Goal: Task Accomplishment & Management: Manage account settings

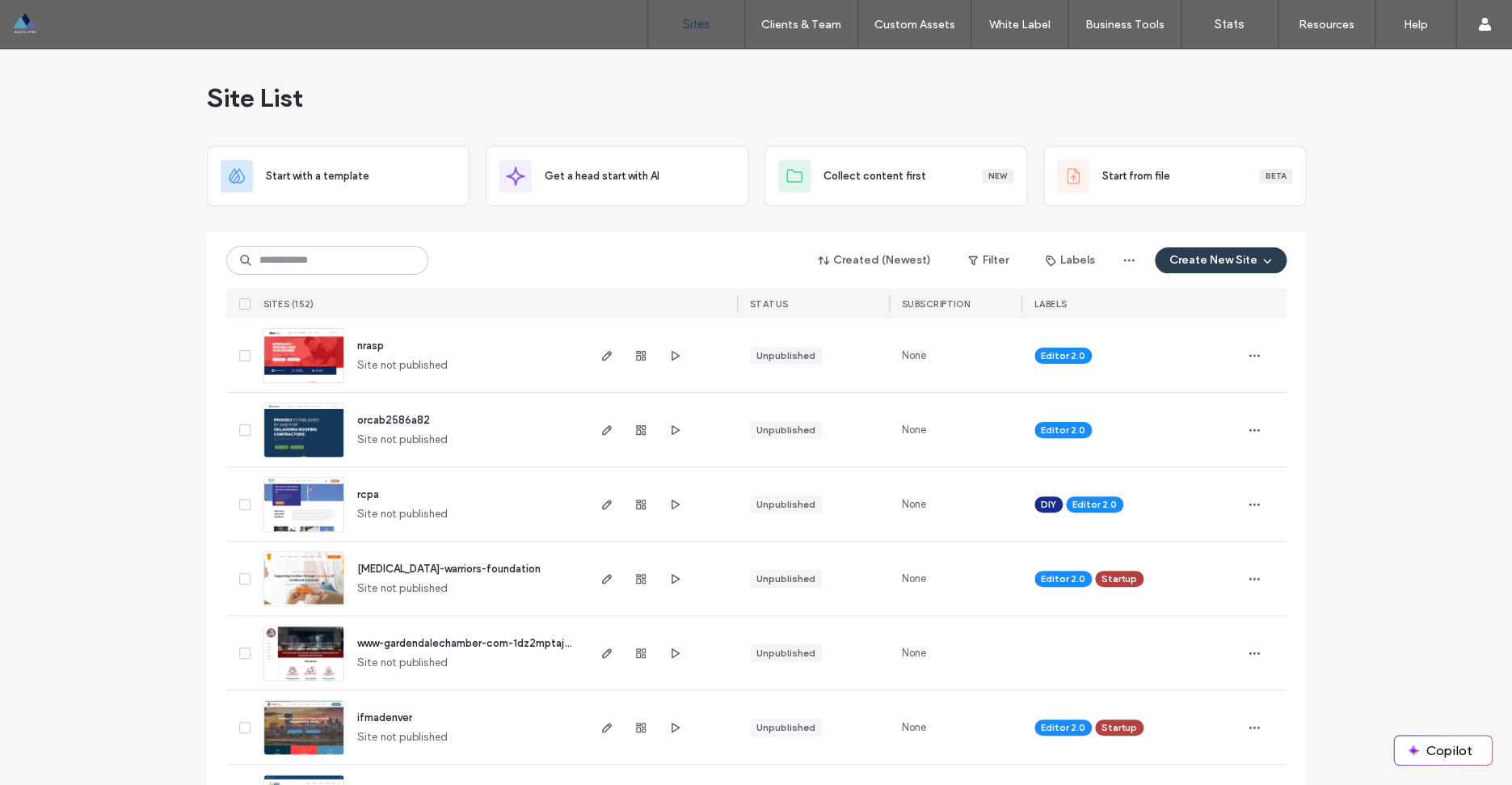
click at [288, 265] on input at bounding box center [327, 260] width 202 height 29
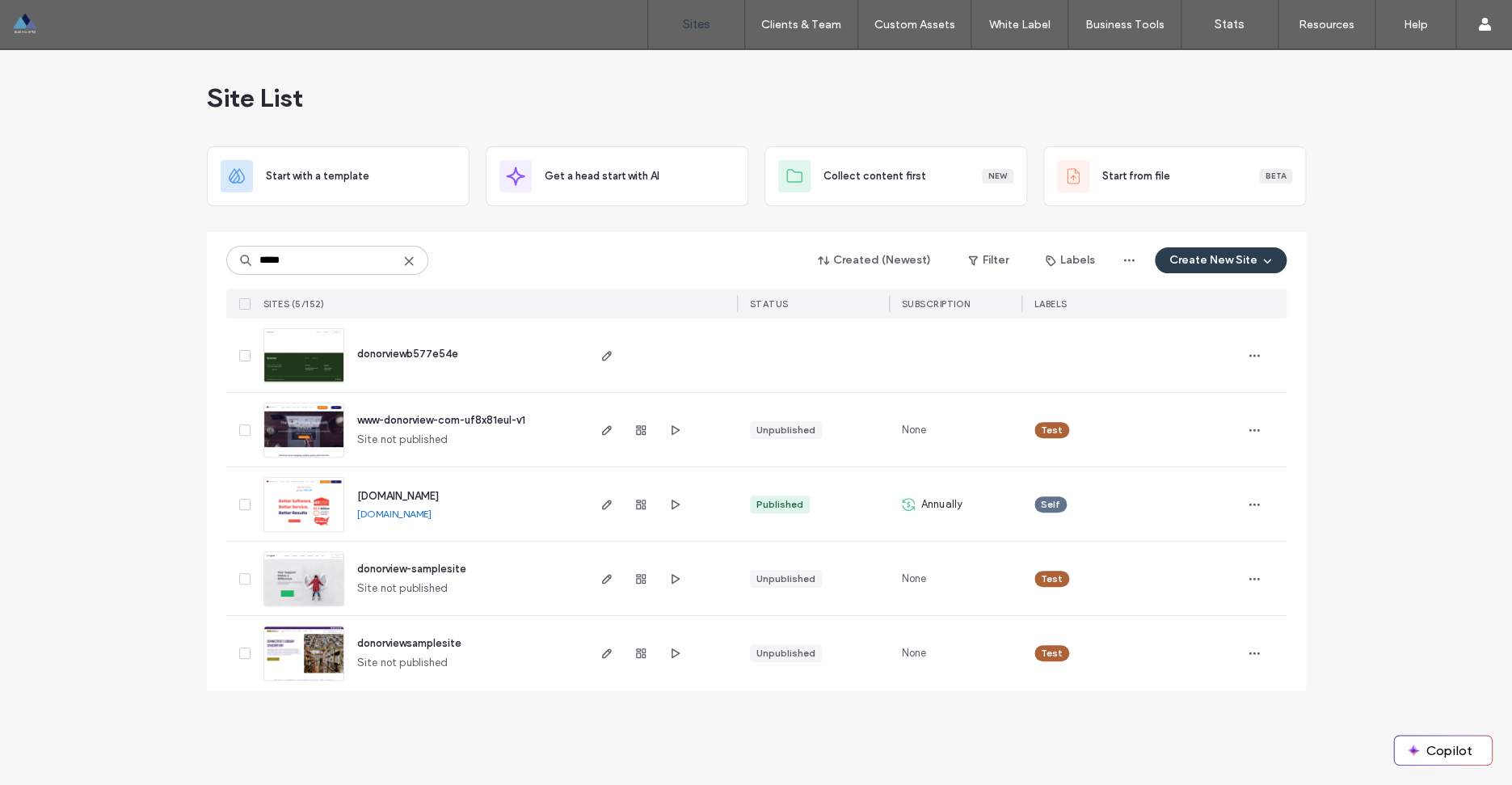
type input "*****"
click at [421, 496] on span "www.donorview.com" at bounding box center [398, 496] width 82 height 13
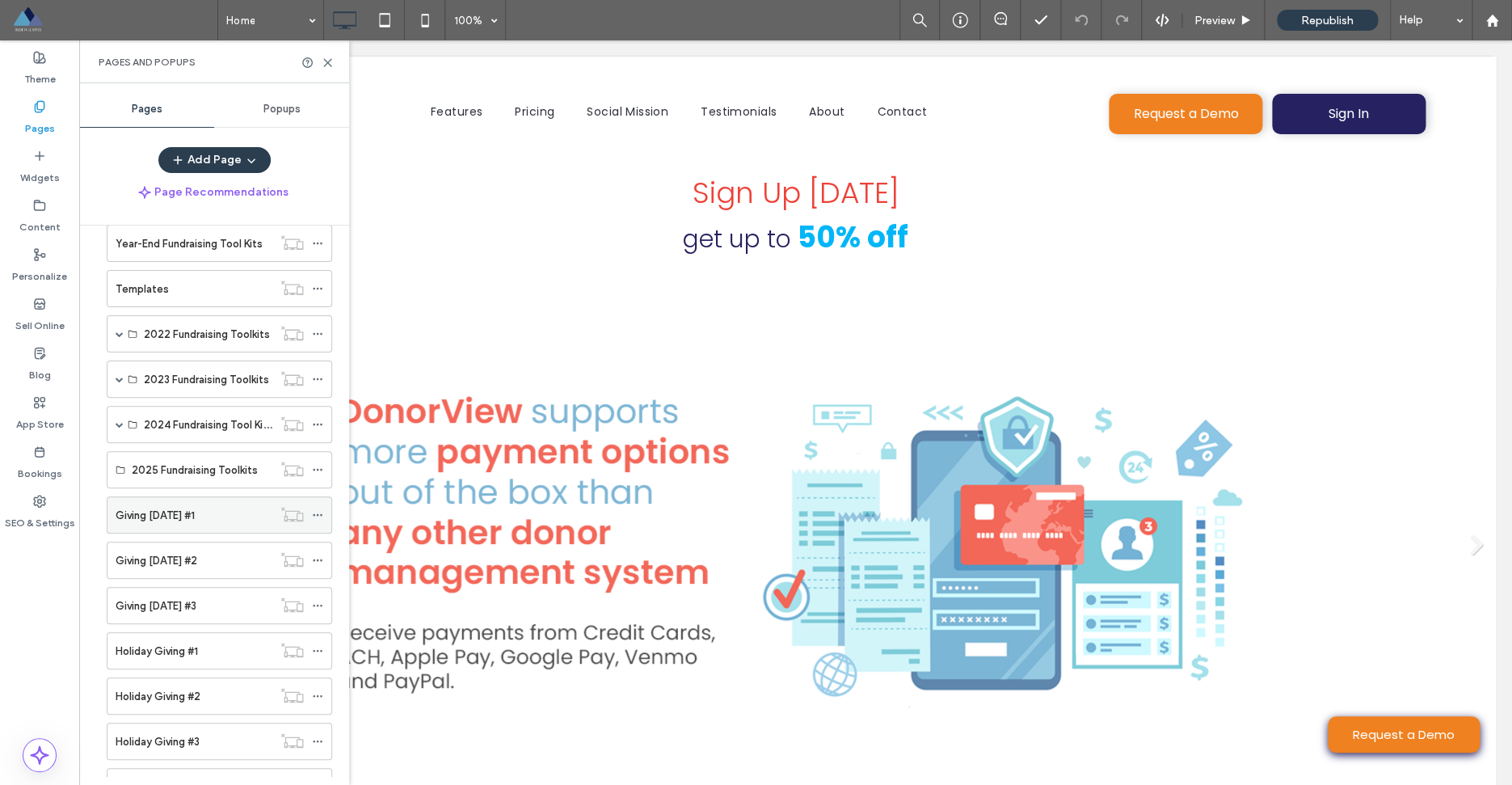
click at [321, 519] on icon at bounding box center [318, 514] width 12 height 12
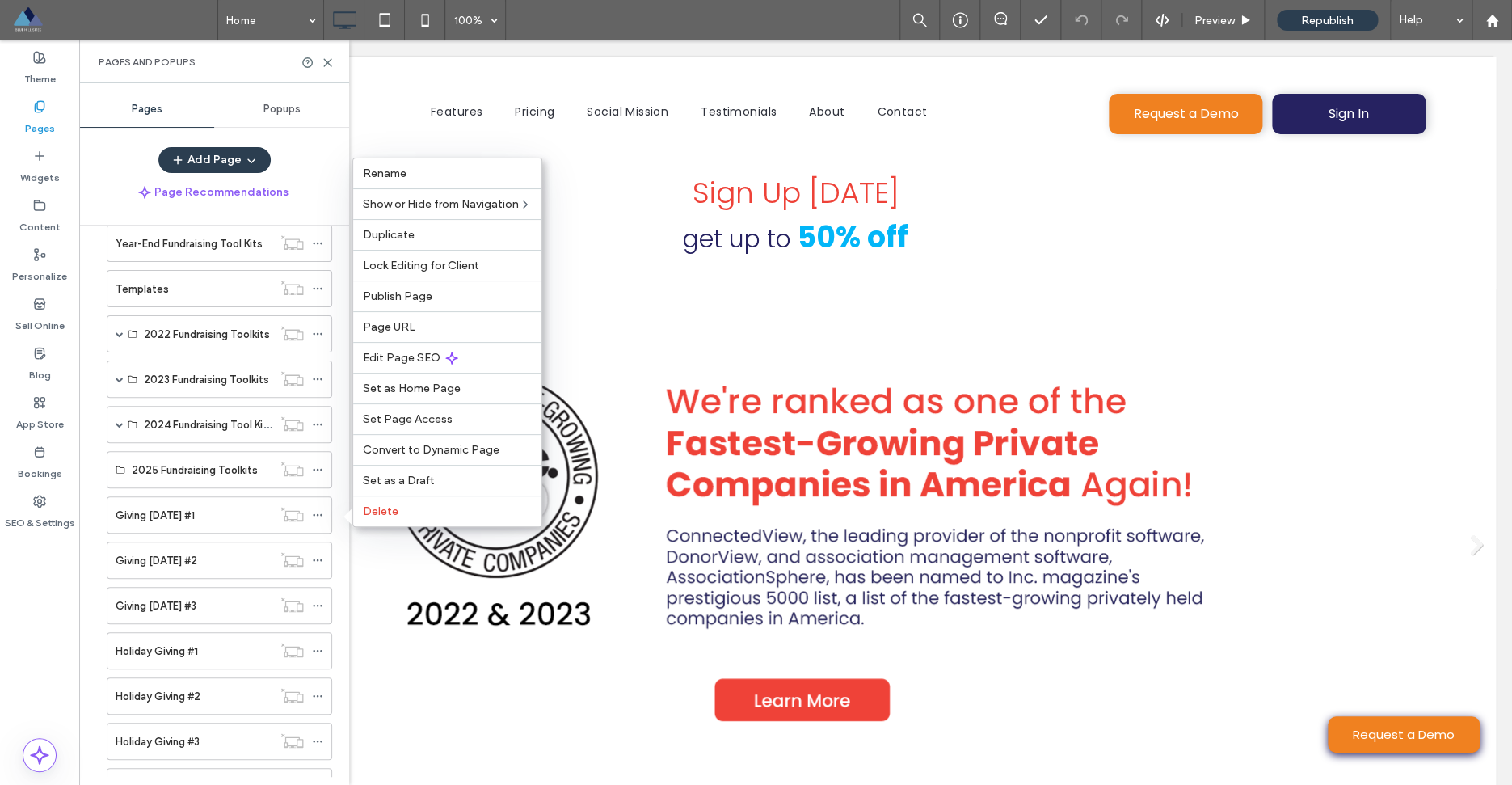
click at [339, 184] on div "Page Recommendations" at bounding box center [214, 192] width 270 height 26
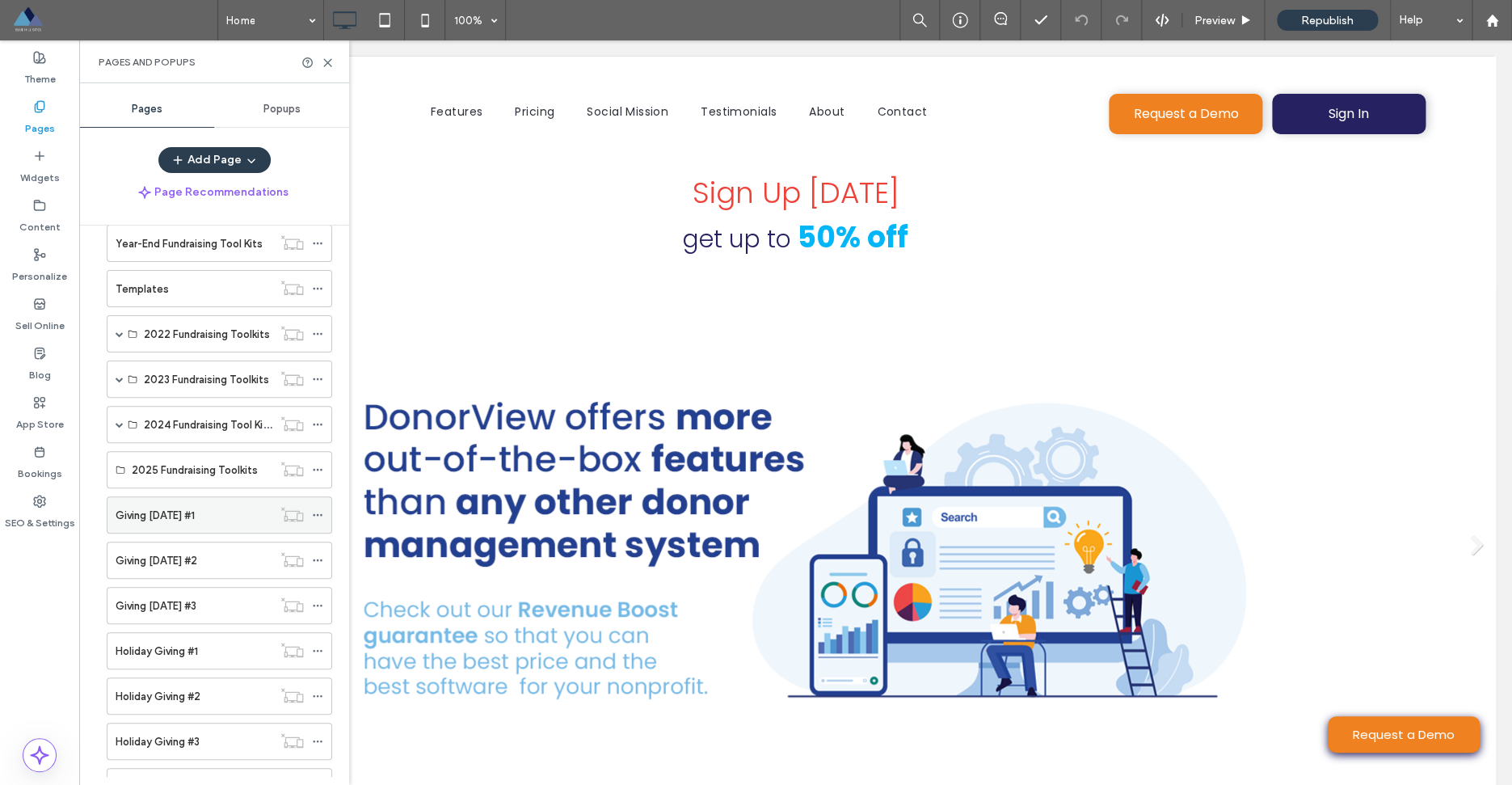
click at [224, 522] on div "Giving [DATE] #1" at bounding box center [194, 515] width 157 height 17
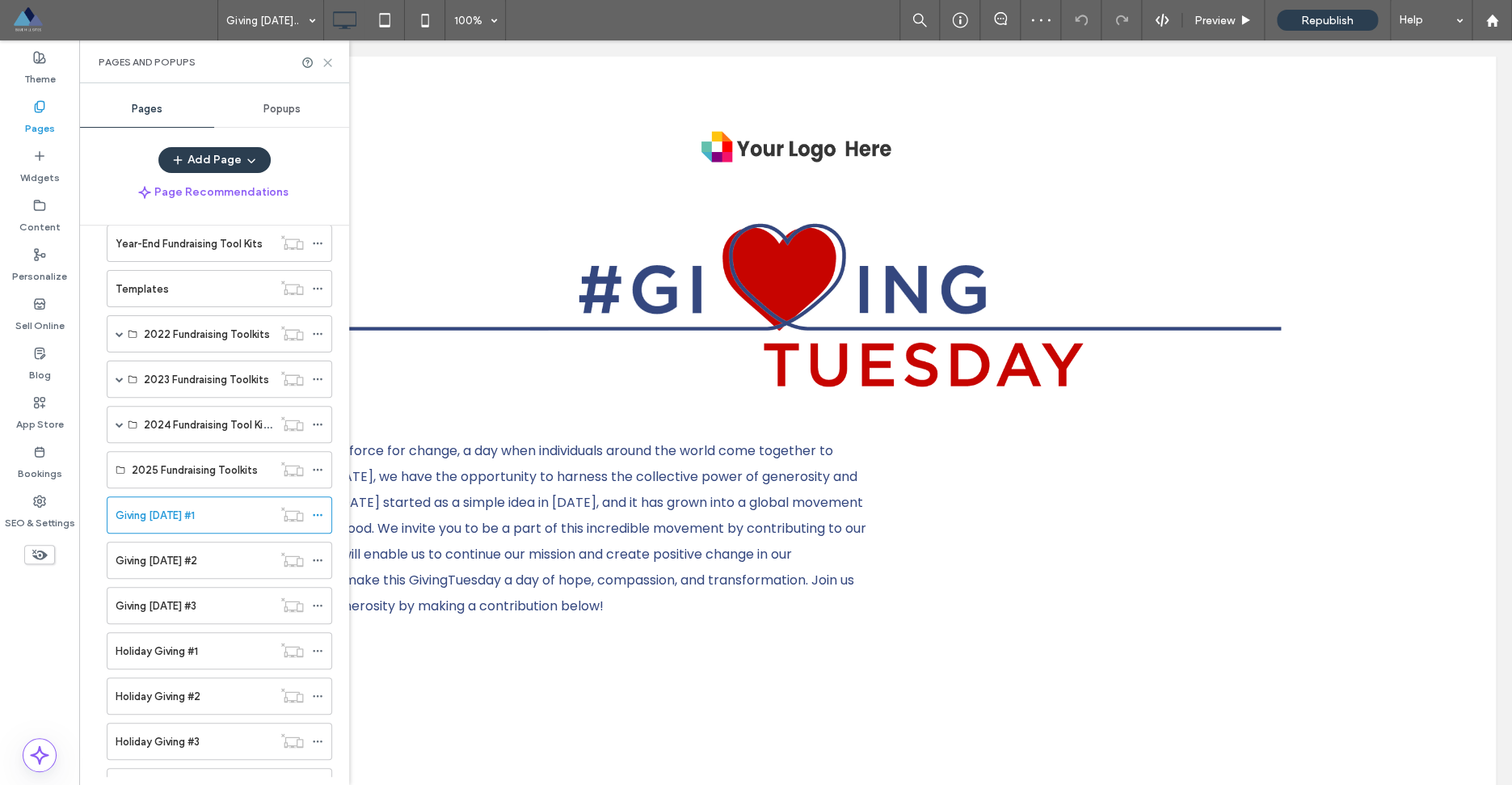
click at [328, 64] on icon at bounding box center [328, 63] width 13 height 13
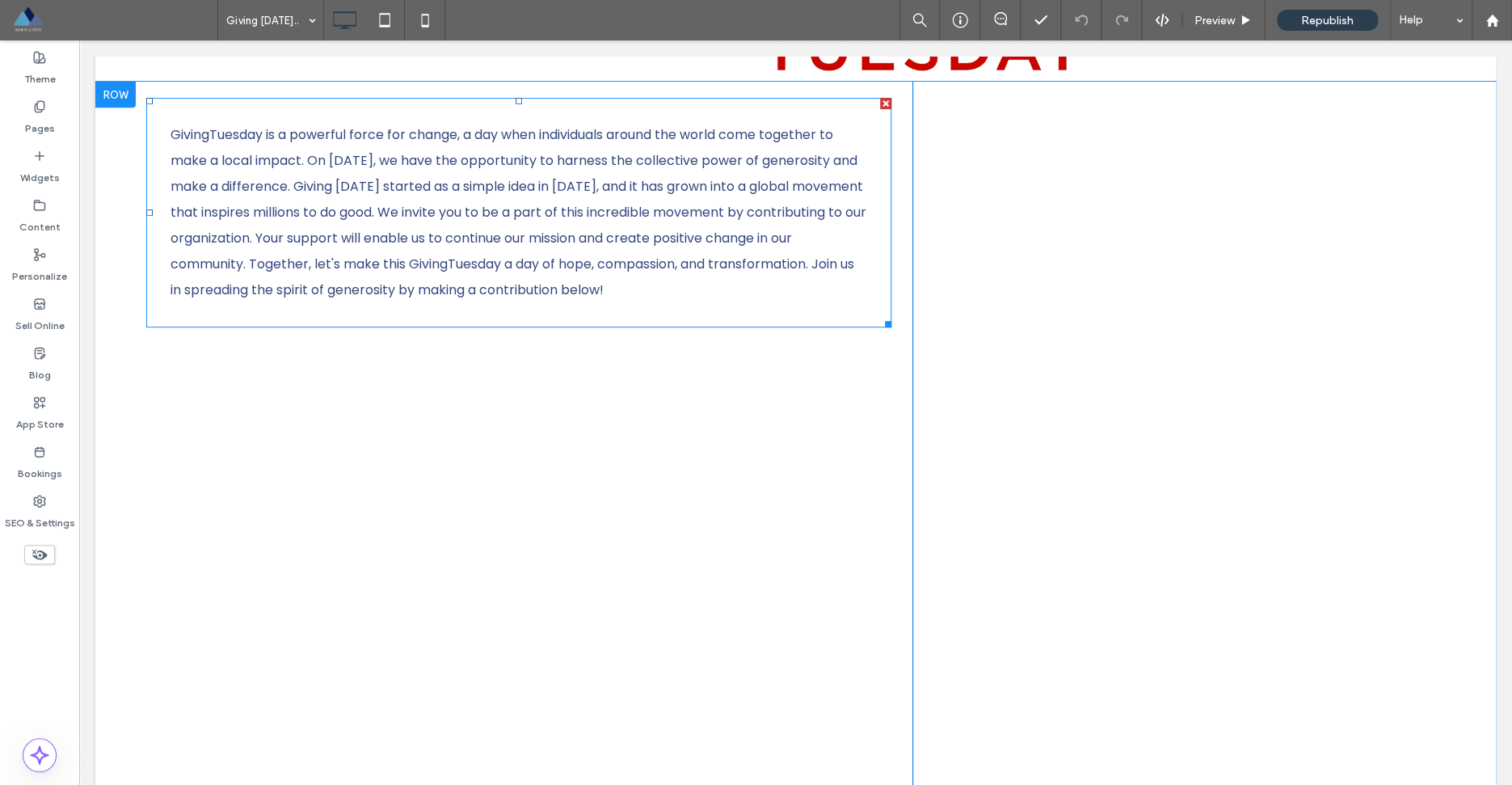
scroll to position [322, 0]
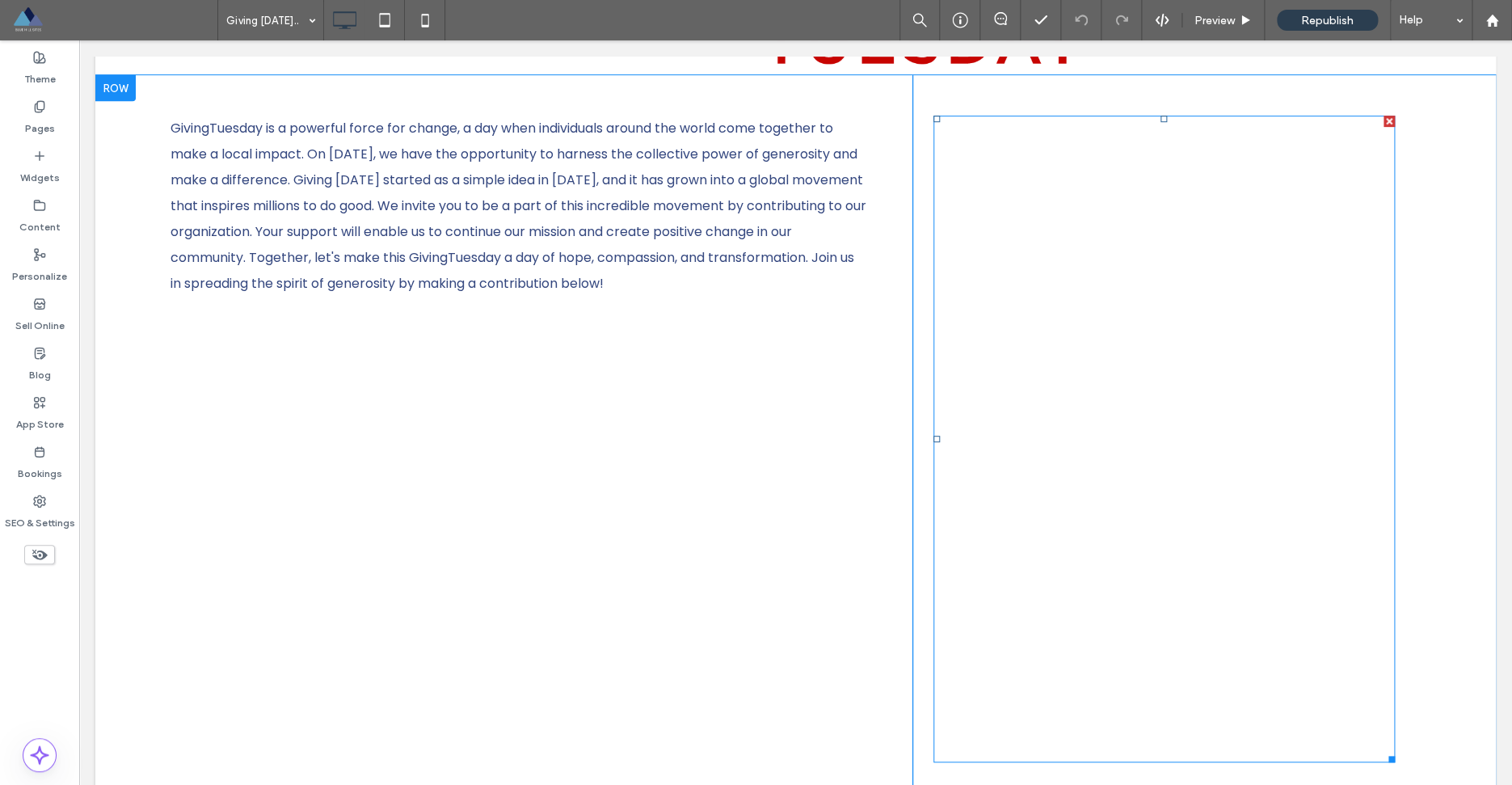
click at [1044, 421] on span at bounding box center [1164, 439] width 461 height 647
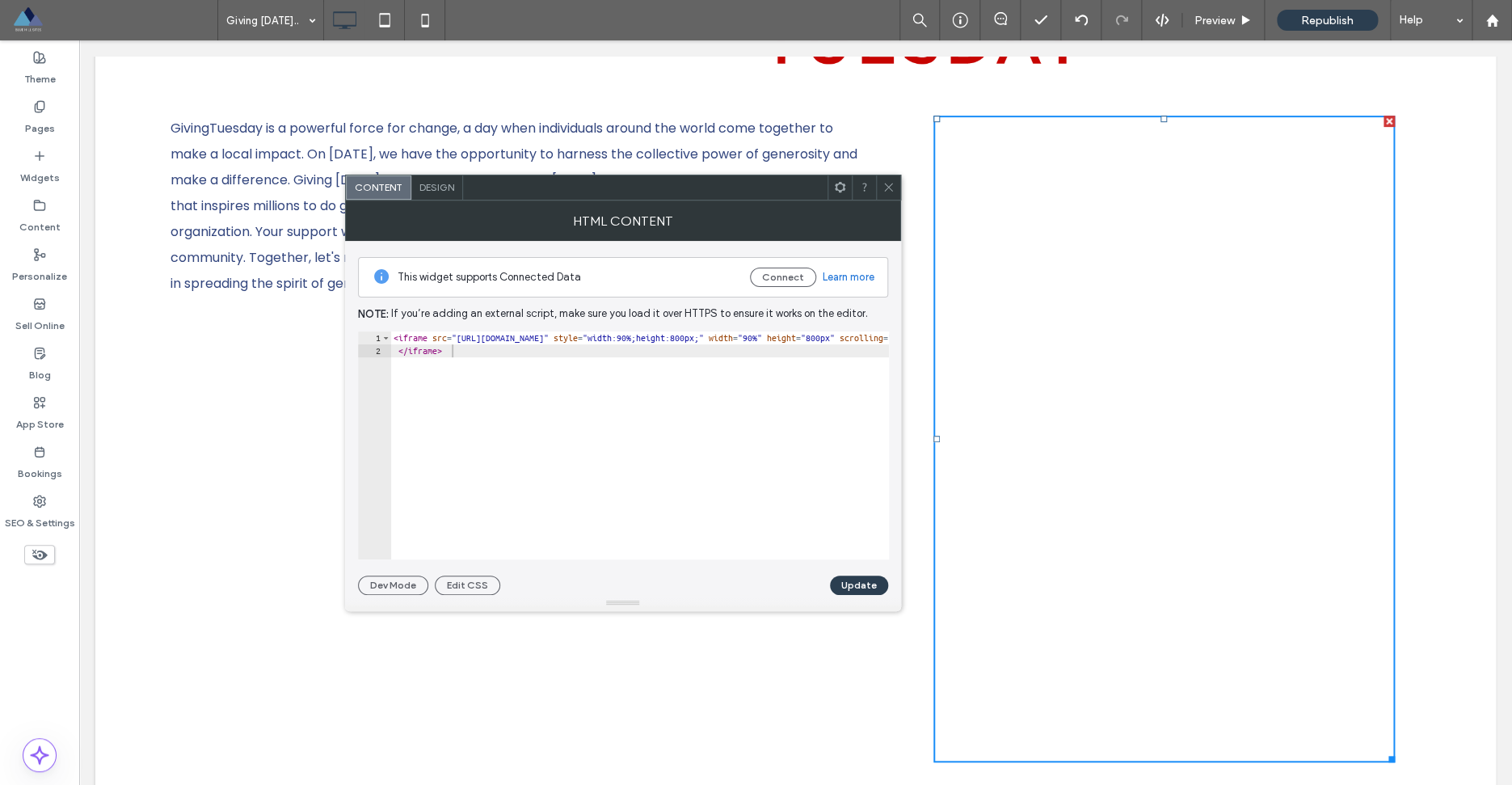
type textarea "**********"
drag, startPoint x: 650, startPoint y: 340, endPoint x: 473, endPoint y: 342, distance: 177.0
click at [468, 341] on div "< iframe src = "[URL][DOMAIN_NAME]" style = "width:90%;height:800px;" width = "…" at bounding box center [789, 458] width 798 height 254
click at [887, 190] on icon at bounding box center [889, 188] width 13 height 13
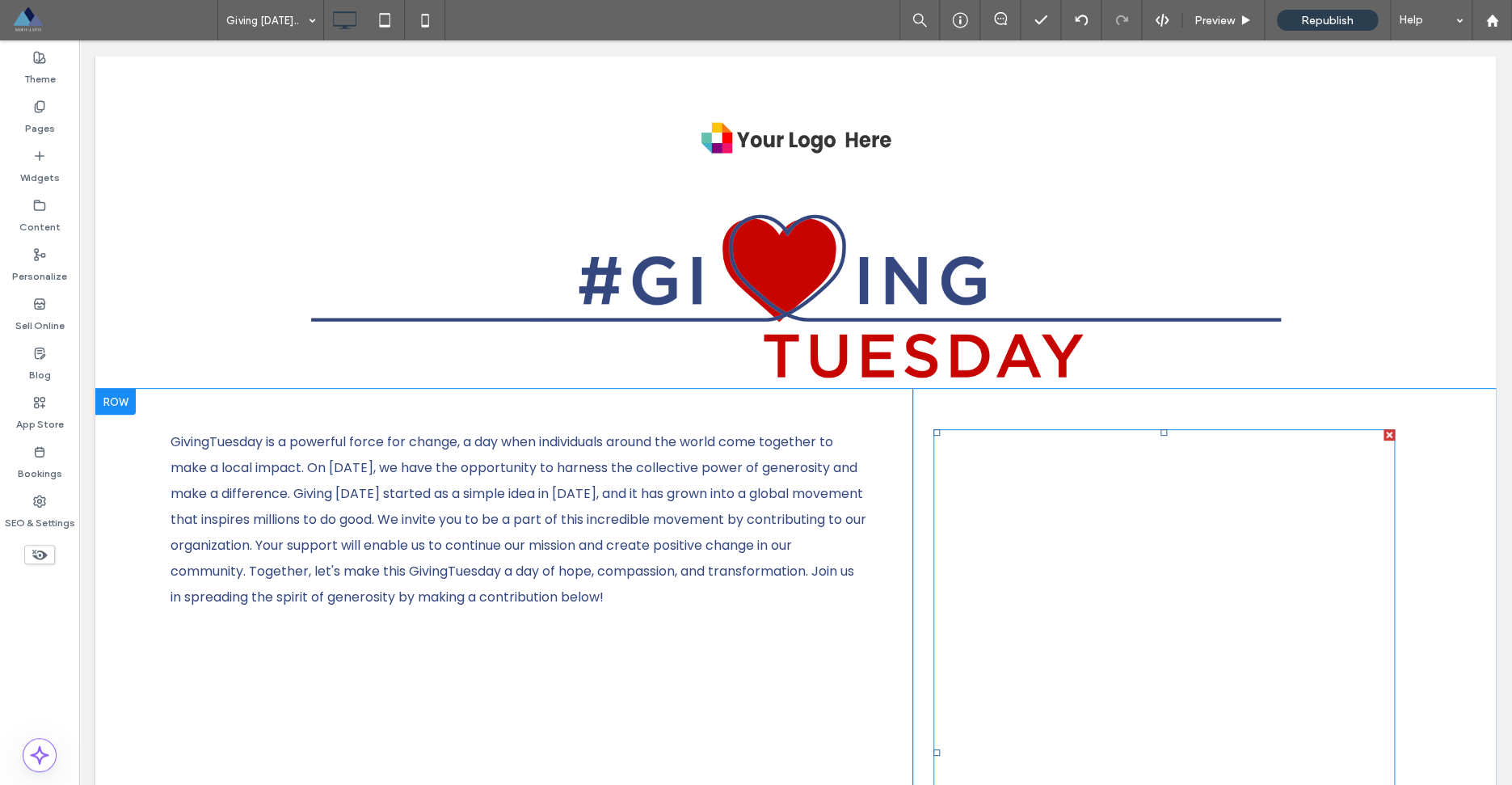
scroll to position [0, 0]
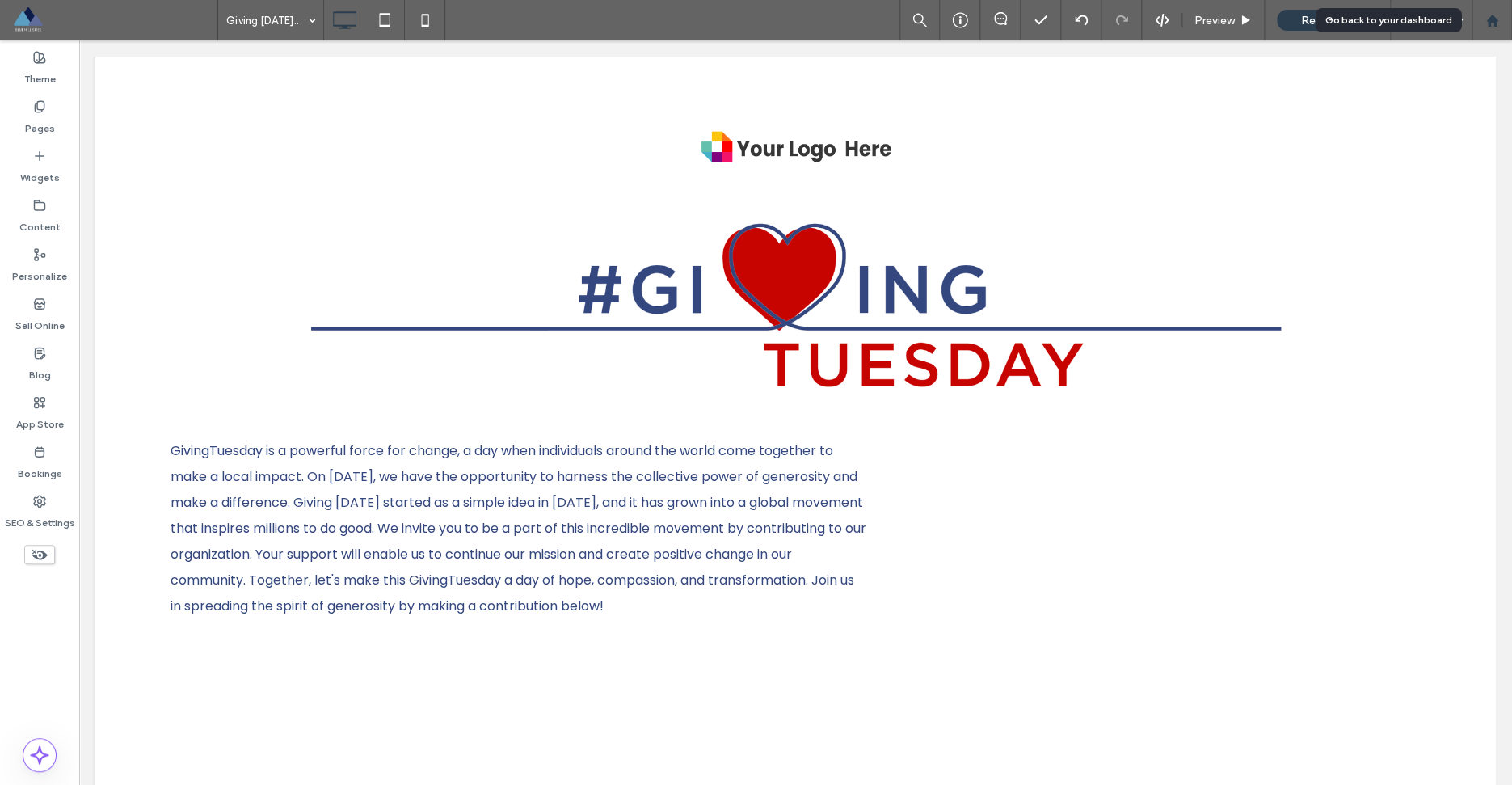
click at [1485, 24] on icon at bounding box center [1491, 20] width 13 height 13
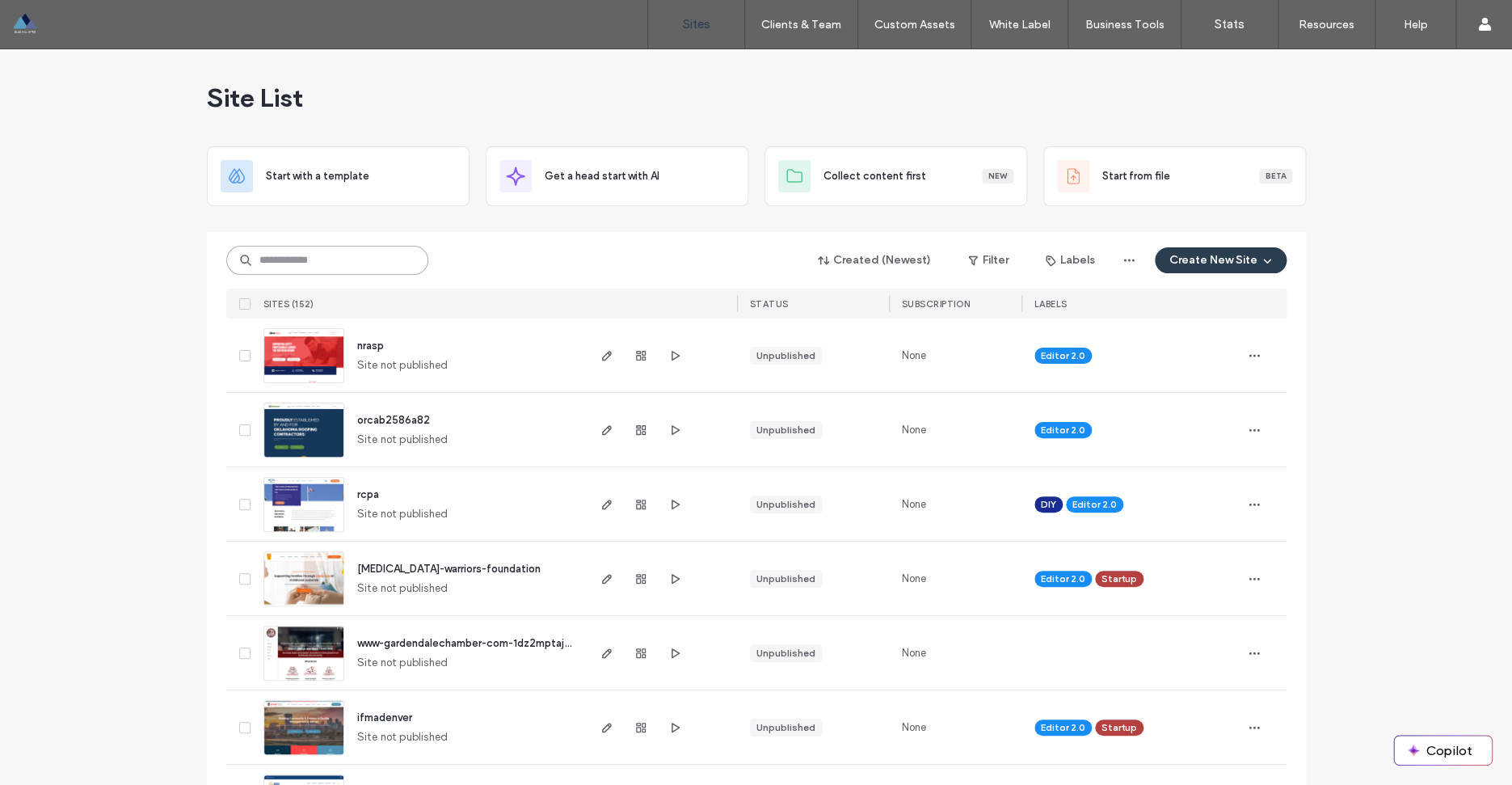
click at [313, 256] on input at bounding box center [327, 260] width 202 height 29
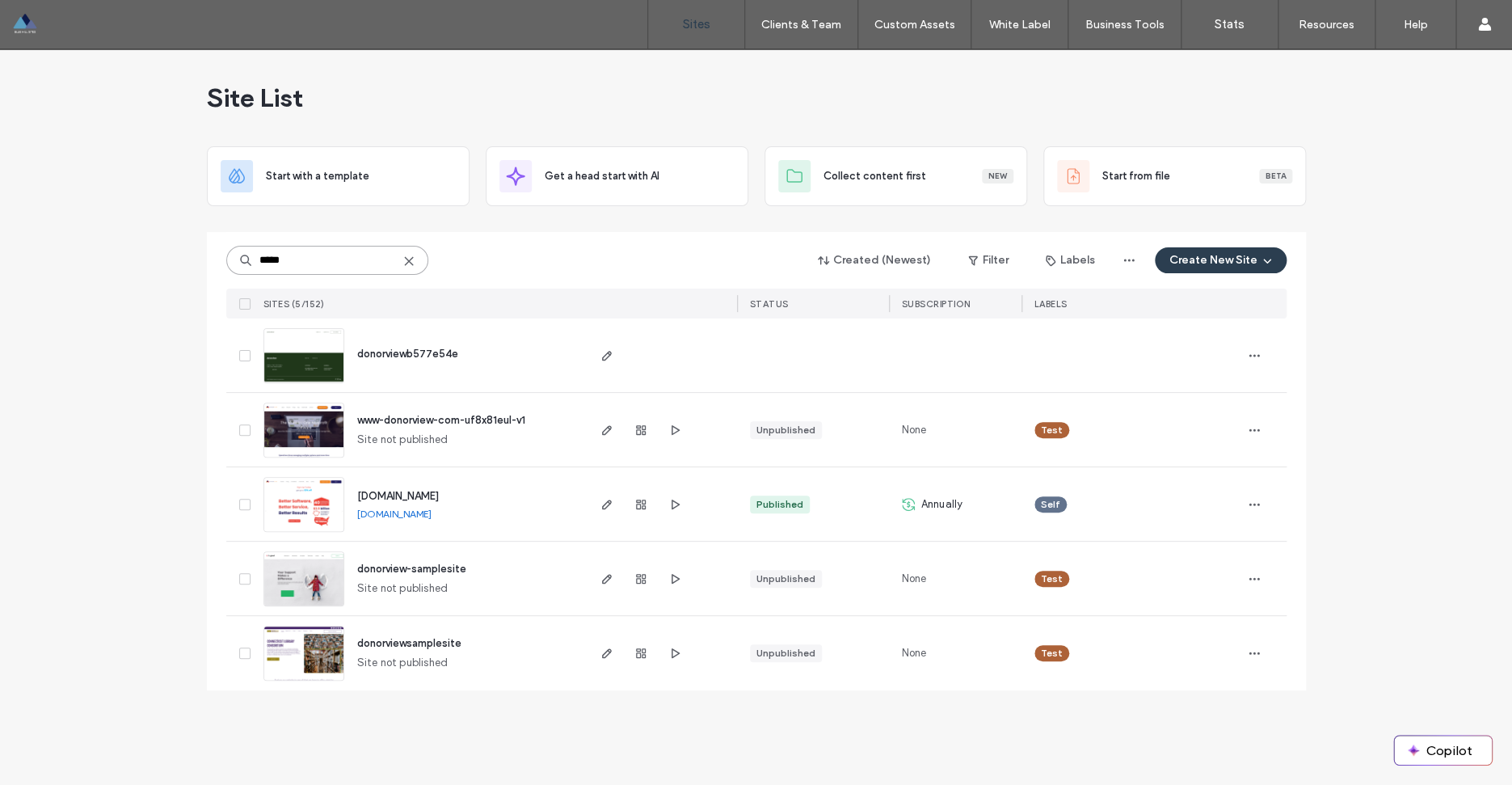
type input "*****"
click at [439, 498] on span "www.donorview.com" at bounding box center [398, 496] width 82 height 13
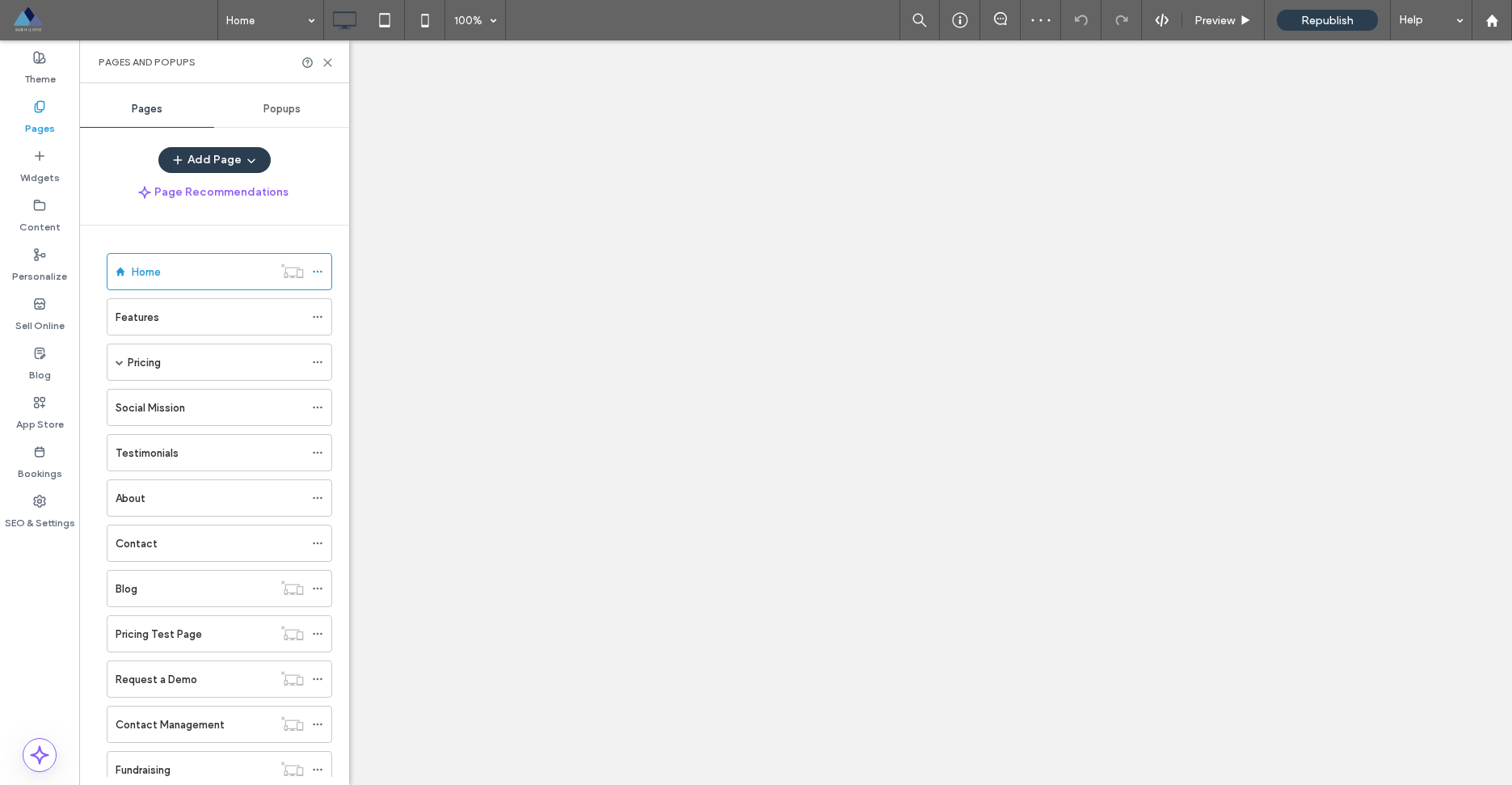
click at [0, 0] on div at bounding box center [0, 0] width 0 height 0
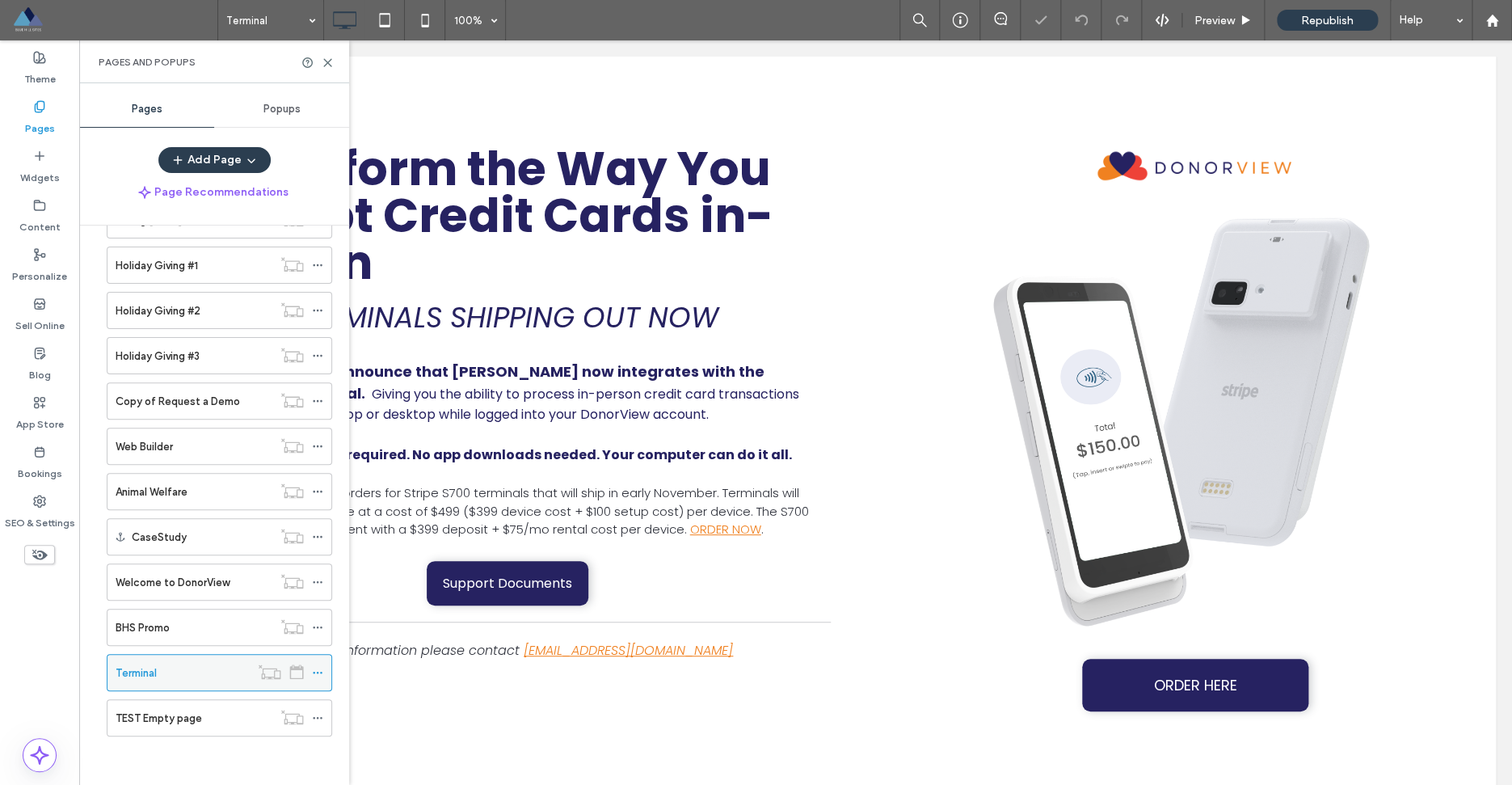
click at [323, 671] on icon at bounding box center [318, 672] width 12 height 12
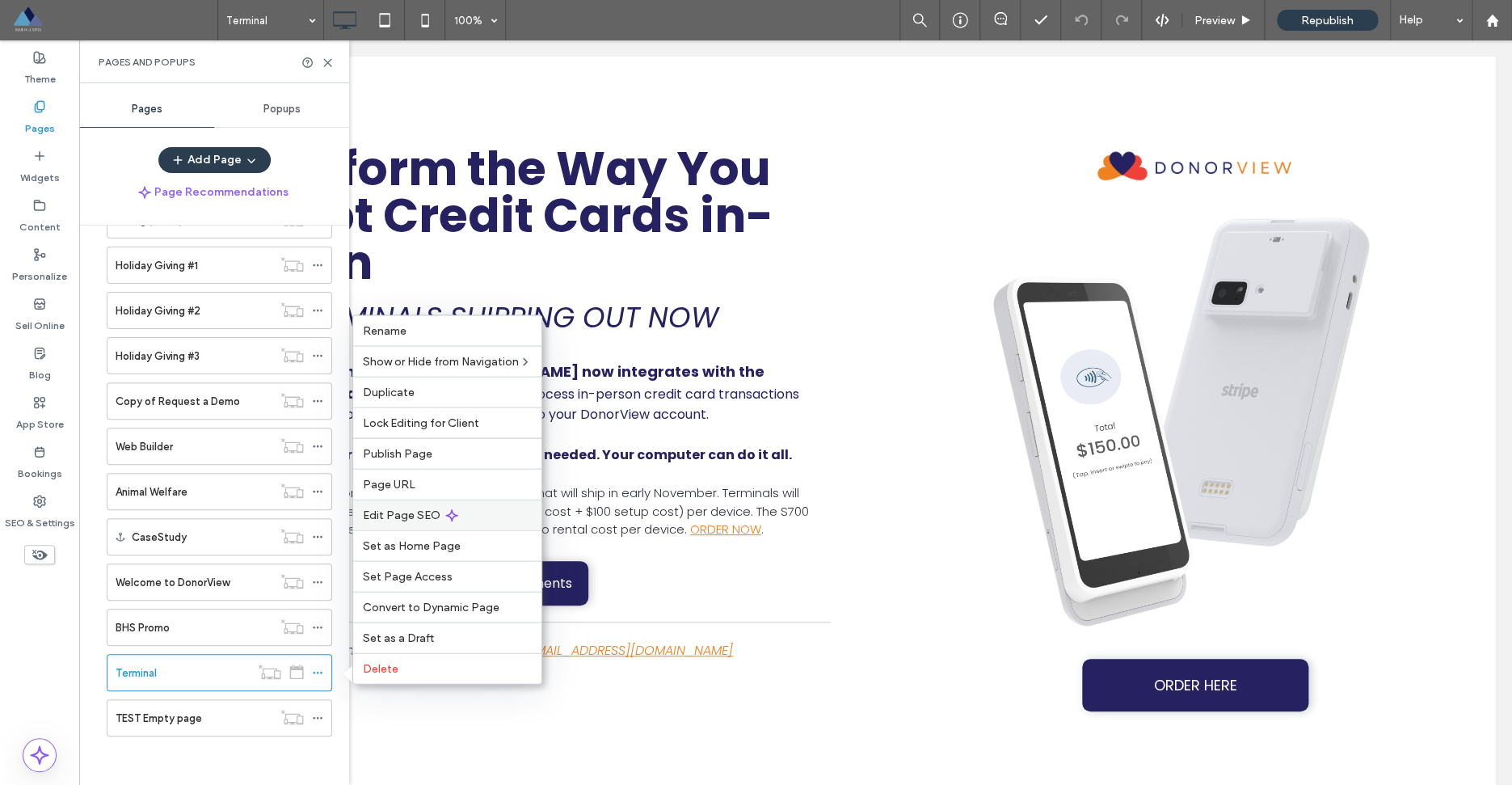
click at [402, 514] on span "Edit Page SEO" at bounding box center [401, 515] width 77 height 13
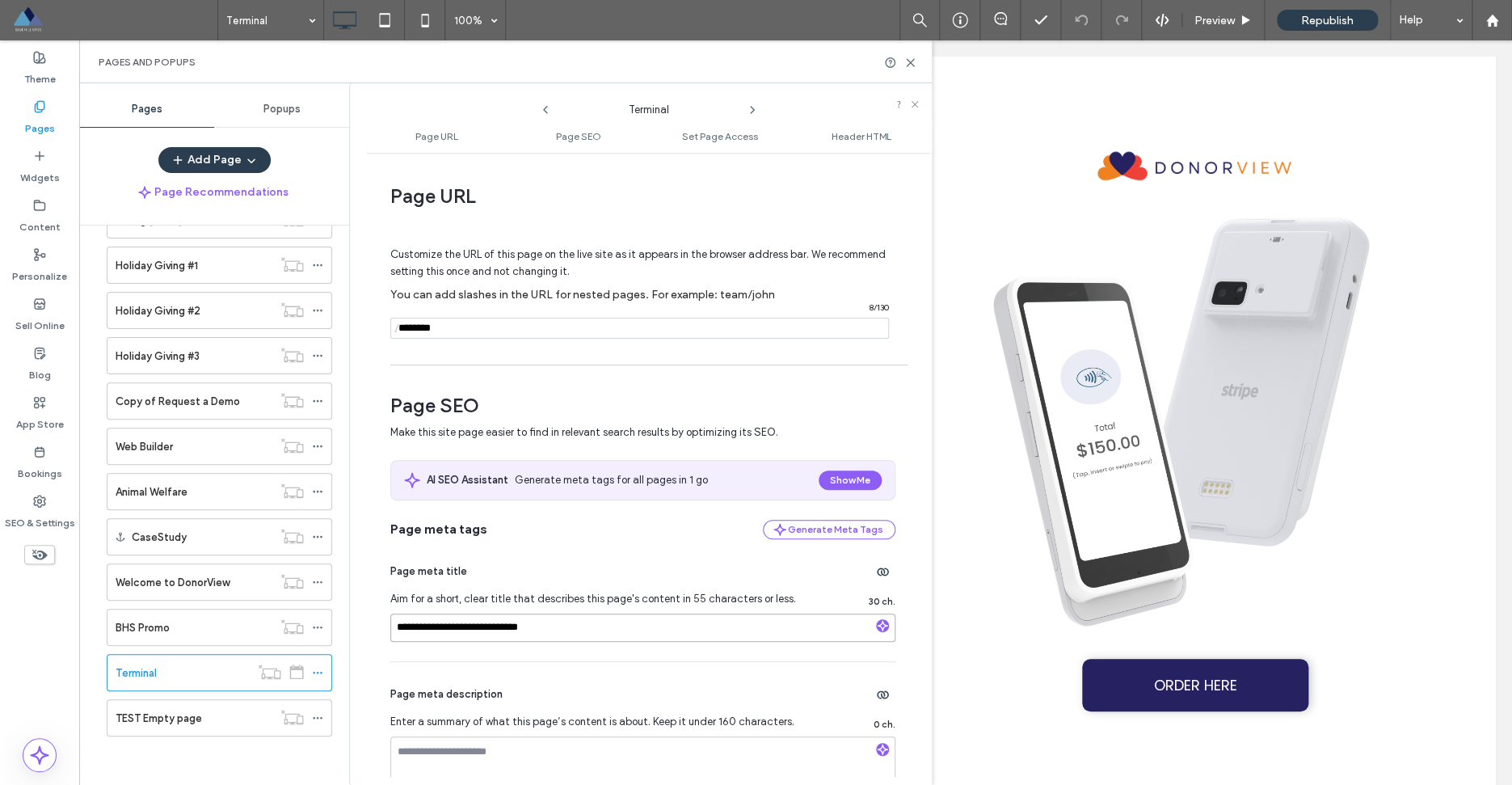
drag, startPoint x: 488, startPoint y: 632, endPoint x: 444, endPoint y: 635, distance: 44.1
click at [442, 633] on input "**********" at bounding box center [642, 628] width 505 height 29
type input "**********"
click at [578, 579] on div "Page meta title" at bounding box center [642, 571] width 505 height 26
click at [322, 674] on icon at bounding box center [318, 672] width 12 height 12
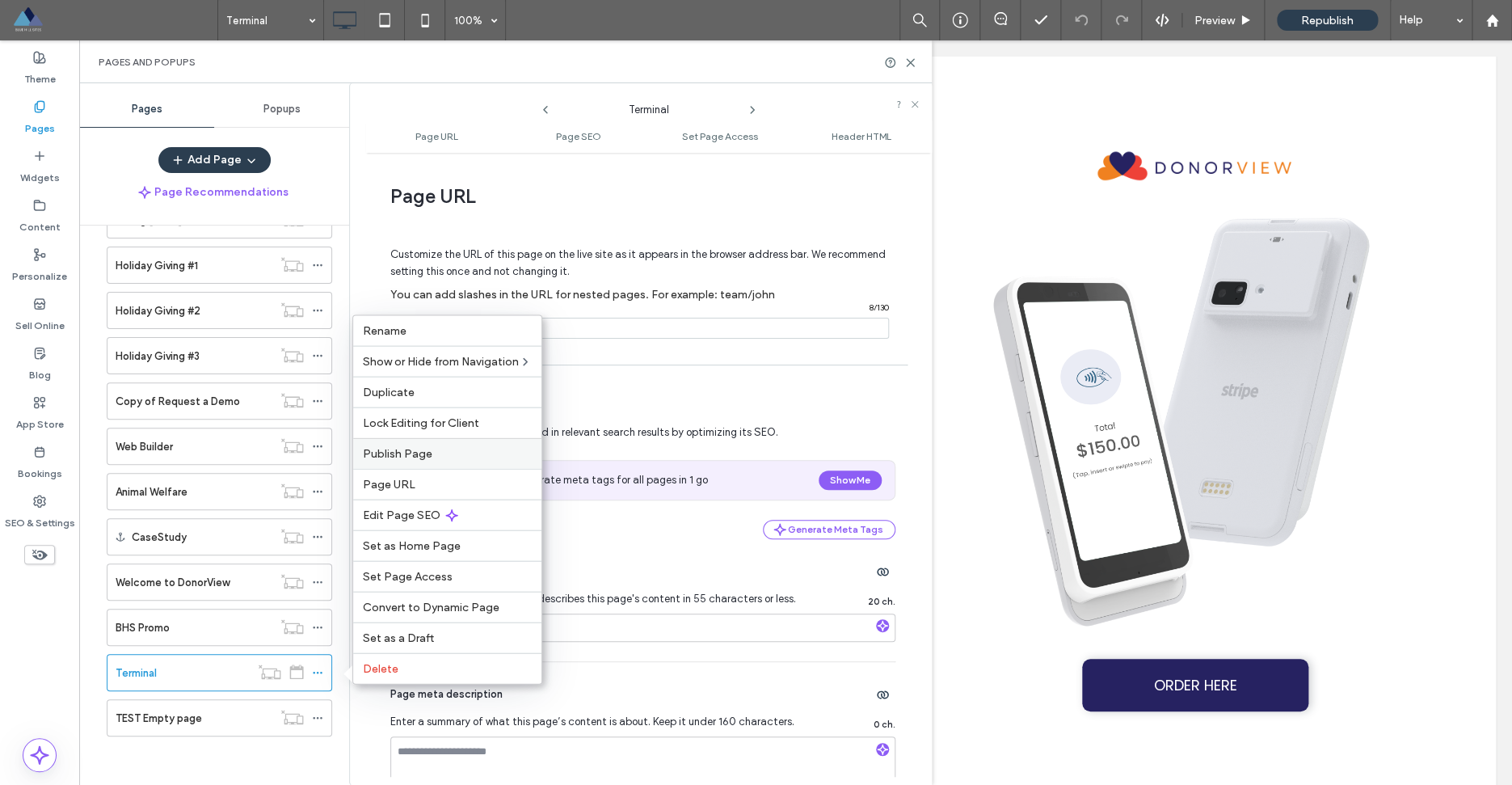
click at [395, 454] on span "Publish Page" at bounding box center [397, 453] width 69 height 13
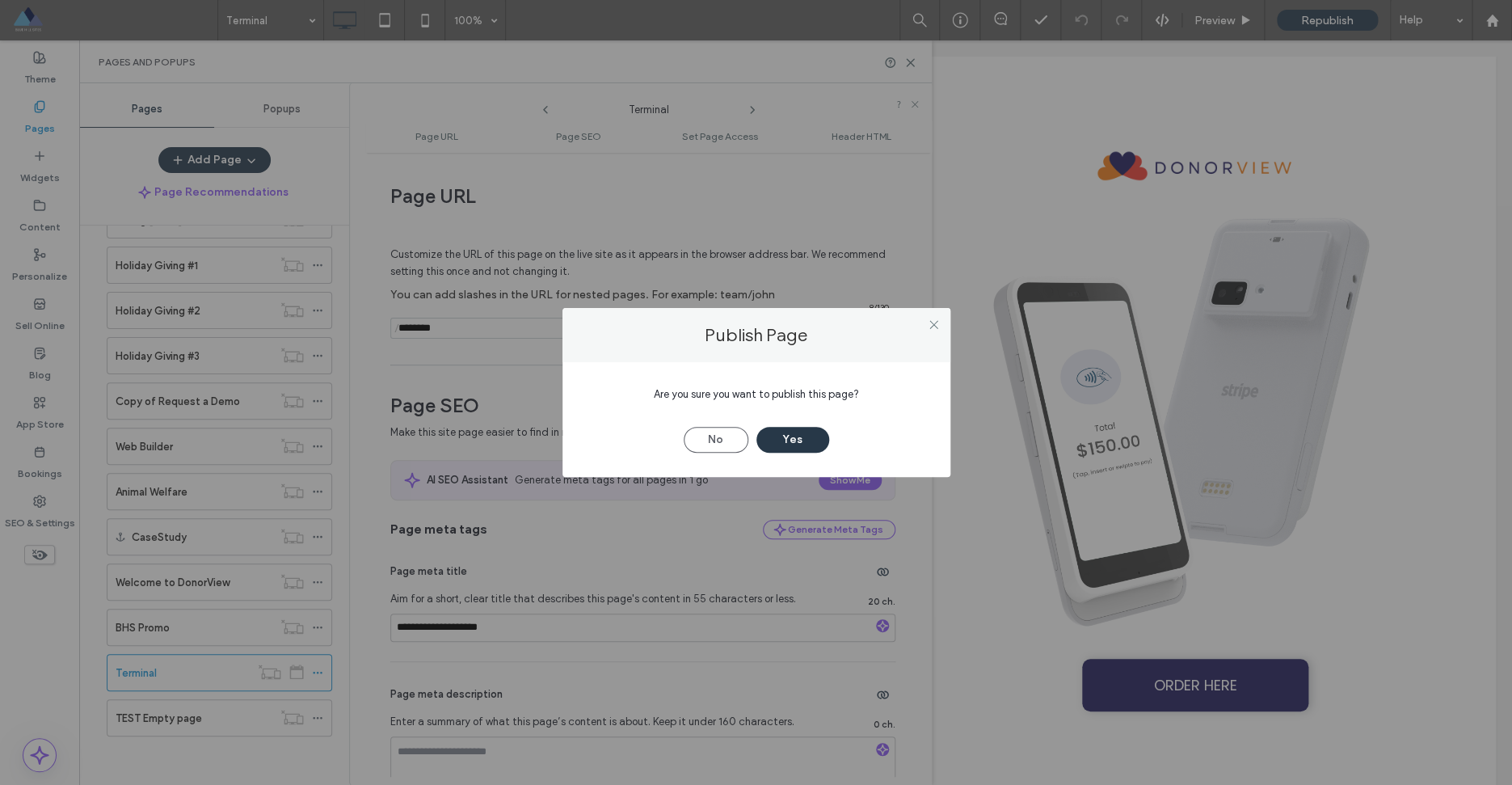
click at [796, 439] on button "Yes" at bounding box center [792, 440] width 73 height 26
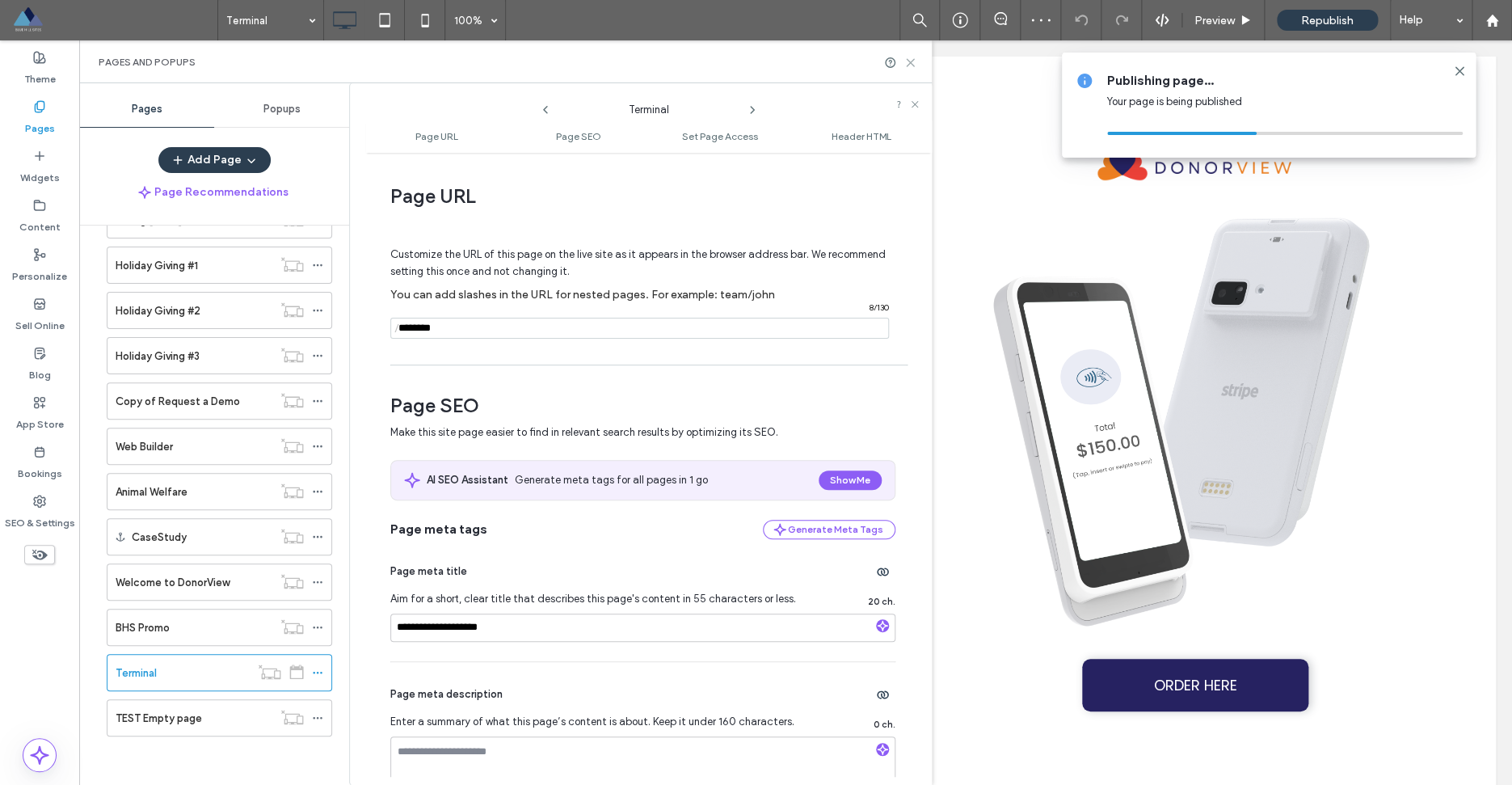
click at [911, 63] on use at bounding box center [911, 63] width 7 height 7
